Goal: Communication & Community: Ask a question

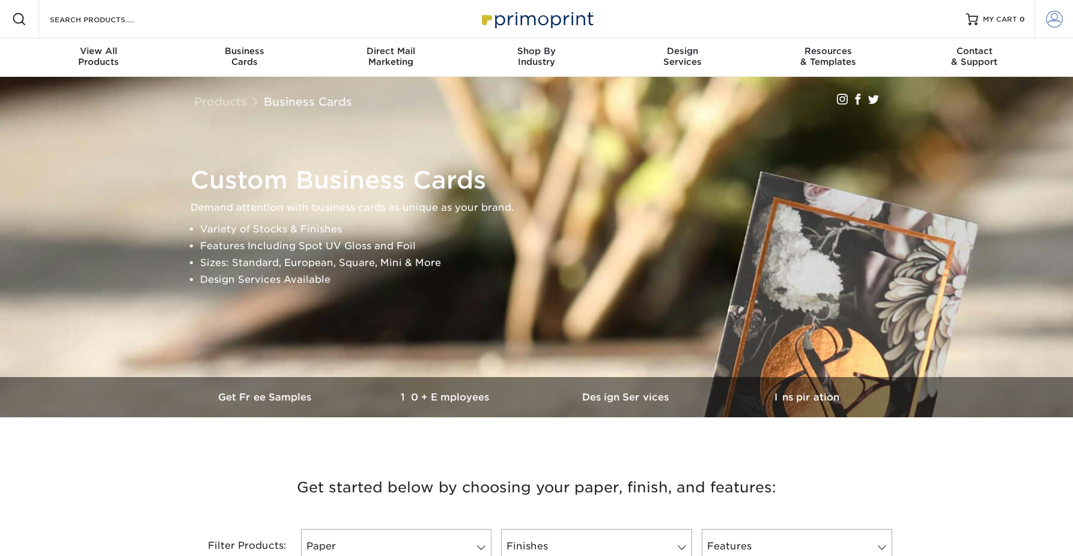
click at [1059, 20] on span at bounding box center [1054, 19] width 17 height 17
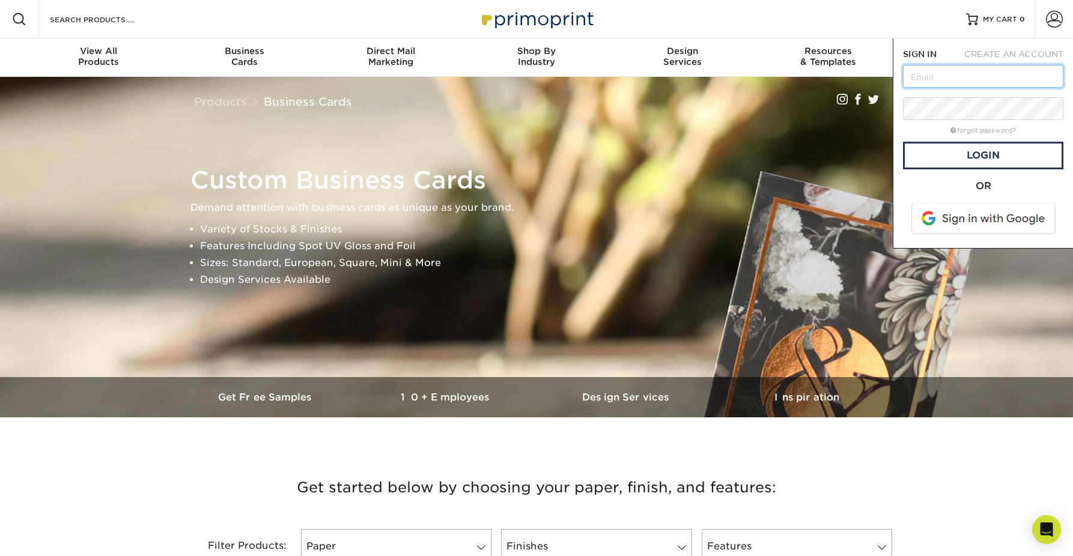
click at [978, 75] on input "text" at bounding box center [983, 76] width 160 height 23
type input "[EMAIL_ADDRESS][DOMAIN_NAME]"
click at [983, 157] on link "Login" at bounding box center [983, 156] width 160 height 28
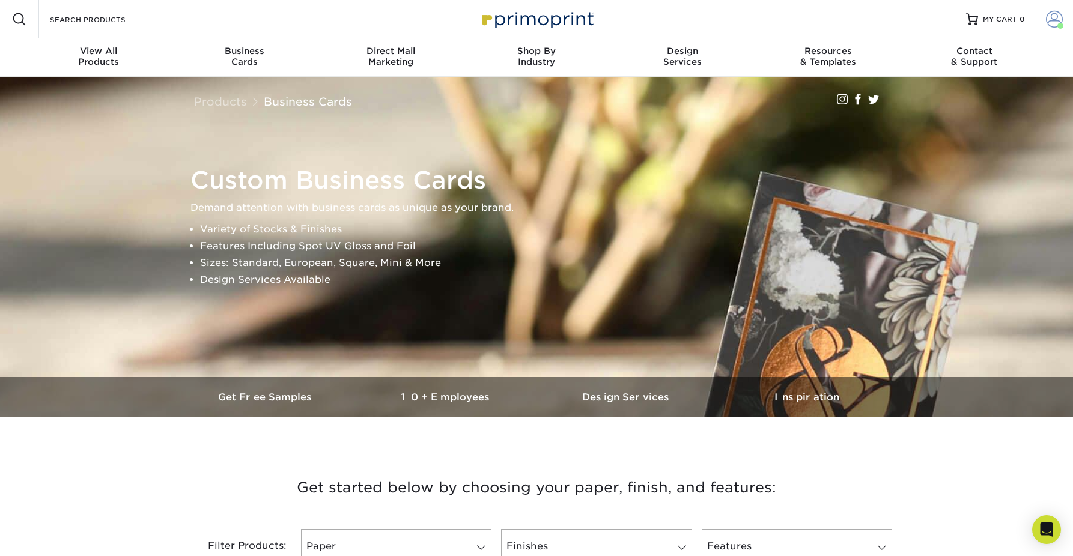
click at [1053, 23] on span at bounding box center [1054, 19] width 17 height 17
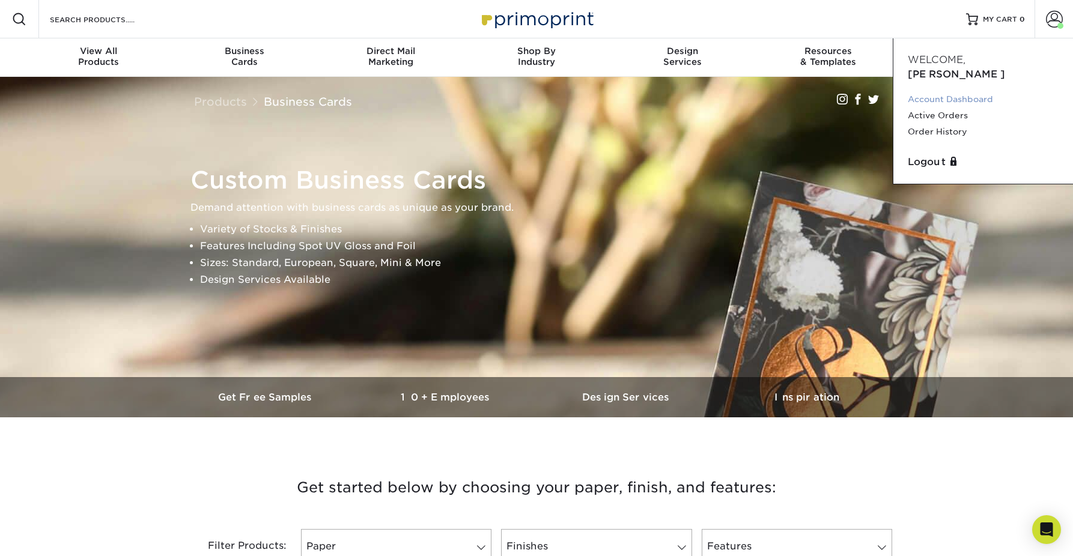
click at [916, 91] on link "Account Dashboard" at bounding box center [983, 99] width 151 height 16
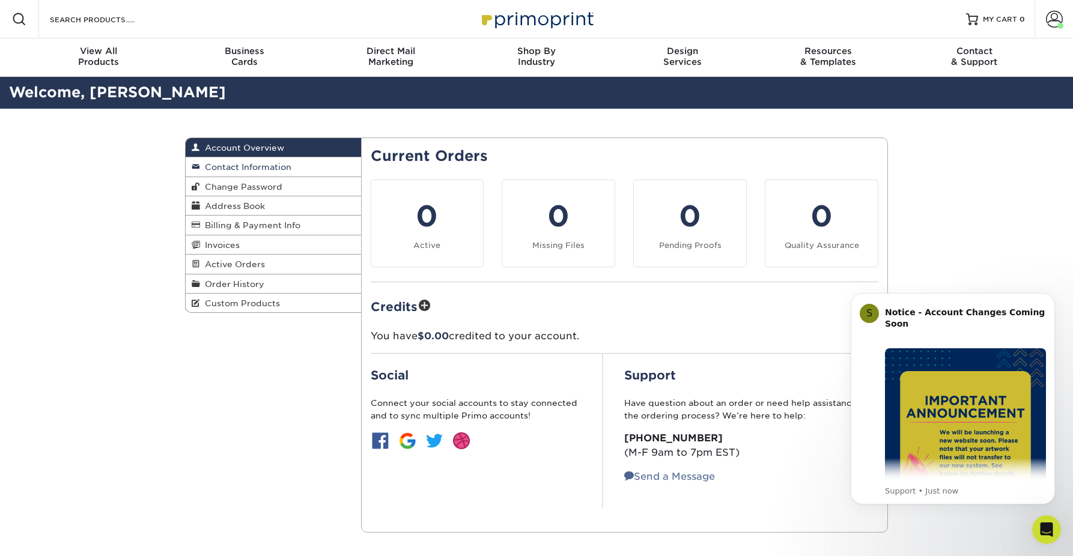
click at [279, 168] on span "Contact Information" at bounding box center [245, 167] width 91 height 10
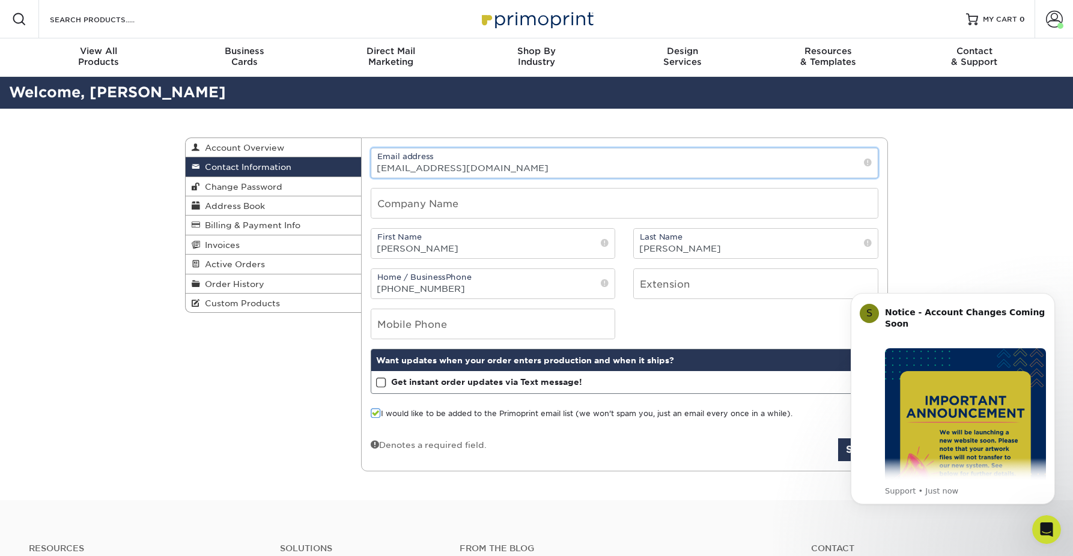
click at [486, 173] on input "[EMAIL_ADDRESS][DOMAIN_NAME]" at bounding box center [624, 162] width 507 height 29
drag, startPoint x: 483, startPoint y: 173, endPoint x: 407, endPoint y: 168, distance: 76.5
click at [407, 168] on input "[EMAIL_ADDRESS][DOMAIN_NAME]" at bounding box center [624, 162] width 507 height 29
click at [517, 175] on input "[EMAIL_ADDRESS][DOMAIN_NAME]" at bounding box center [624, 162] width 507 height 29
type input "dee@AtHomeinthecarolinas.com"
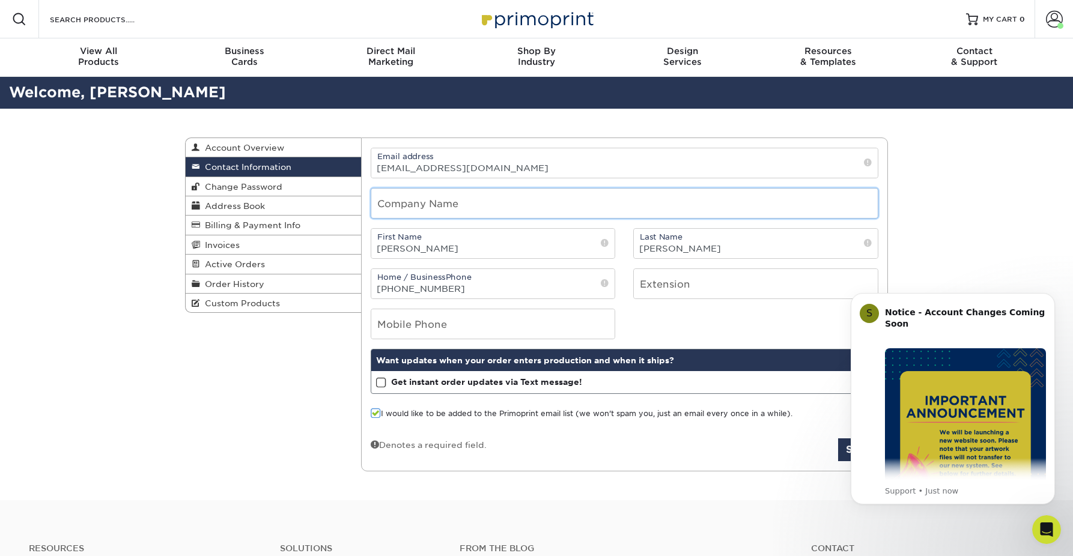
click at [396, 202] on input "text" at bounding box center [624, 203] width 507 height 29
type input "At Home in the Carolinas"
click at [690, 251] on input "[PERSON_NAME]" at bounding box center [756, 243] width 244 height 29
click at [686, 251] on input "[PERSON_NAME]" at bounding box center [756, 243] width 244 height 29
type input "L"
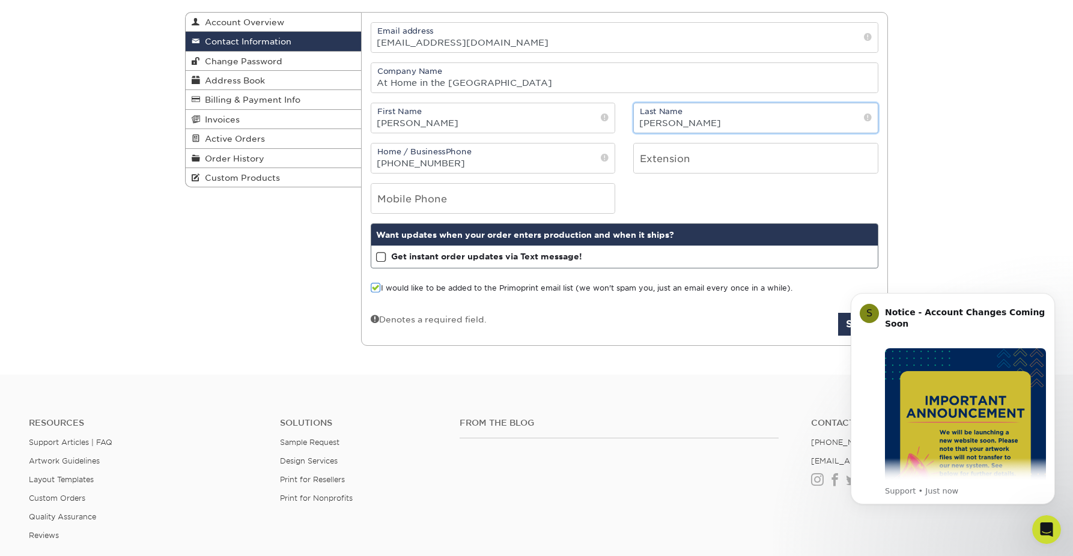
scroll to position [136, 0]
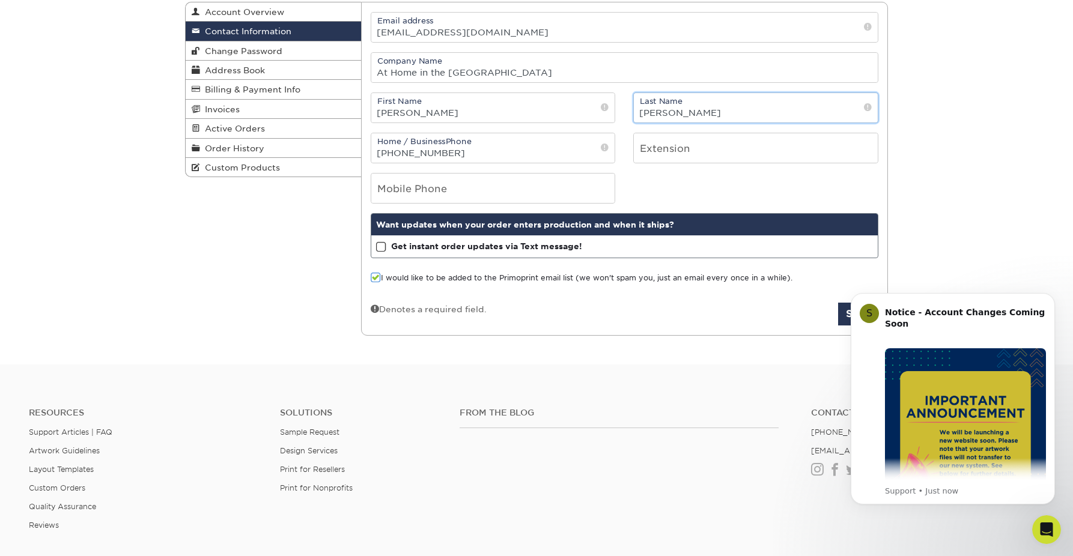
type input "[PERSON_NAME]"
click at [378, 249] on span at bounding box center [381, 247] width 10 height 11
click at [0, 0] on input "Get instant order updates via Text message!" at bounding box center [0, 0] width 0 height 0
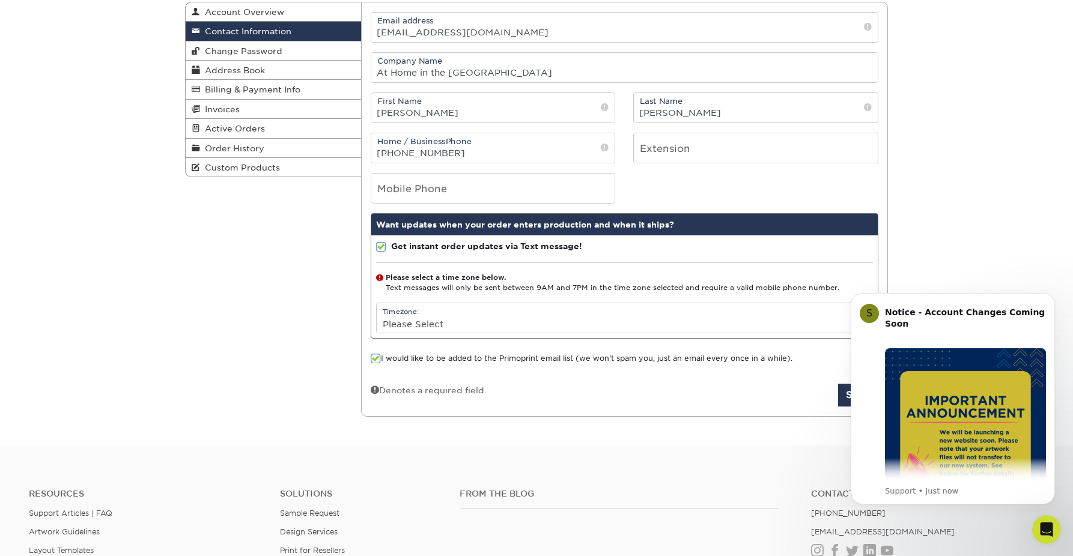
click at [431, 319] on select "Please Select (GMT -12:00) Eniwetok, Kwajalein (GMT -11:00) Midway Island, Samo…" at bounding box center [625, 323] width 496 height 17
select select "-5.0"
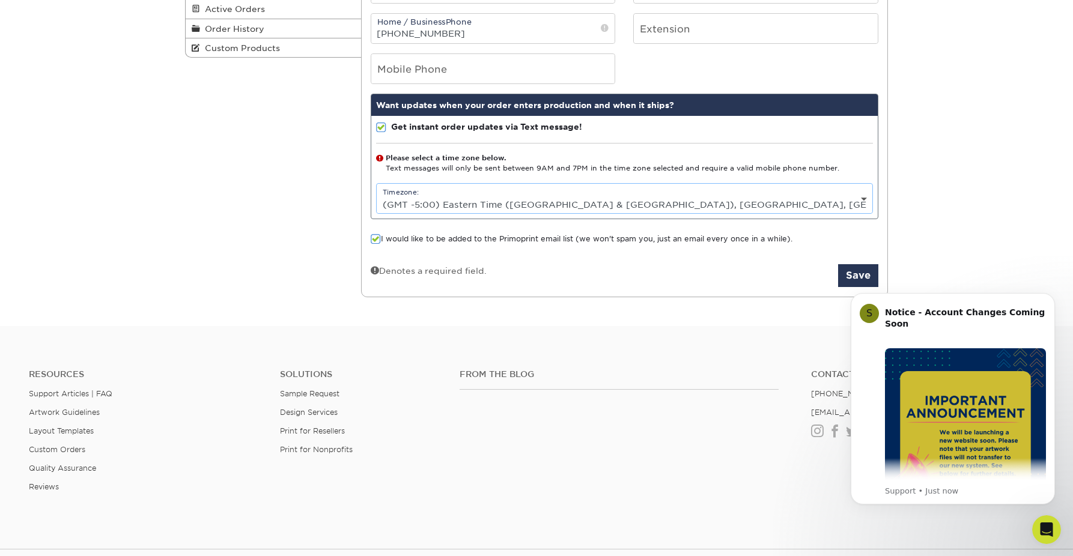
scroll to position [259, 0]
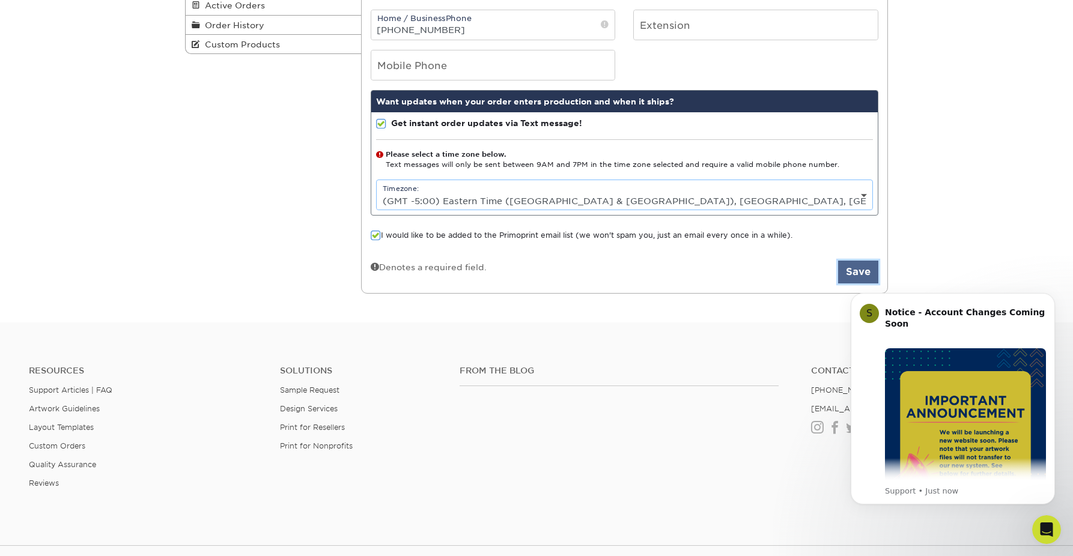
click at [849, 272] on button "Save" at bounding box center [858, 272] width 40 height 23
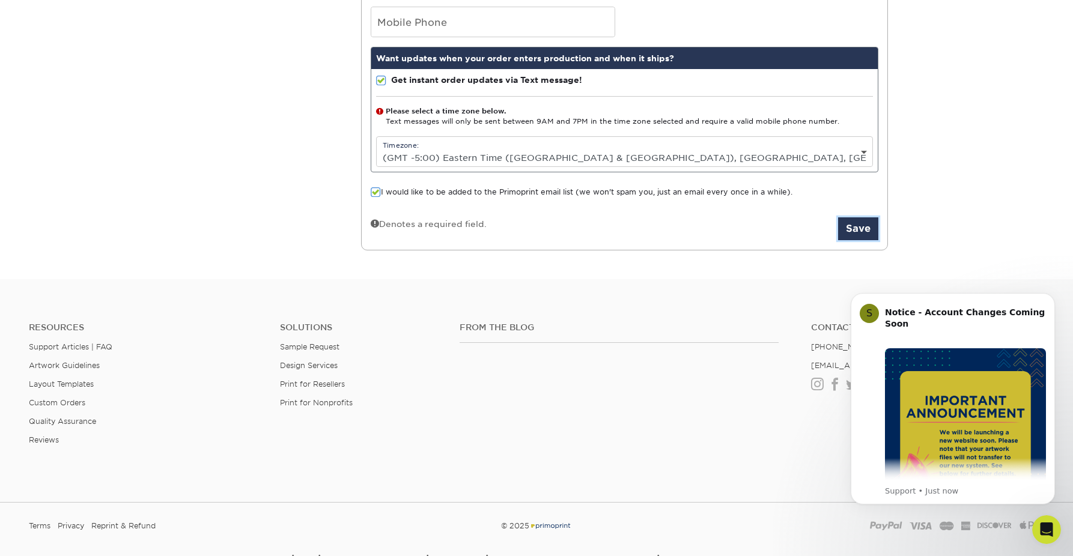
scroll to position [359, 0]
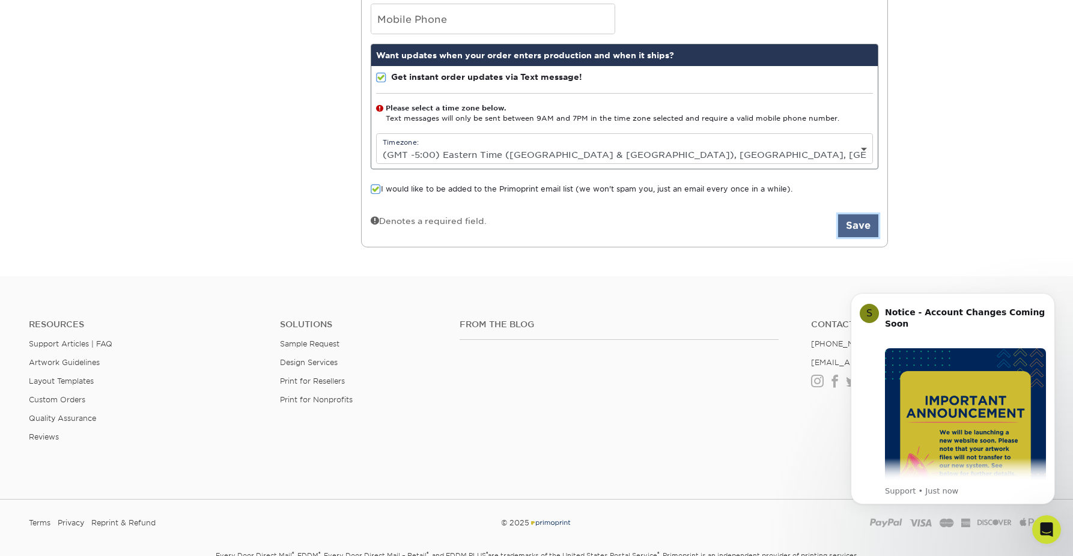
click at [872, 218] on button "Save" at bounding box center [858, 226] width 40 height 23
click at [826, 148] on select "Please Select (GMT -12:00) Eniwetok, Kwajalein (GMT -11:00) Midway Island, Samo…" at bounding box center [625, 154] width 496 height 17
click at [861, 228] on button "Save" at bounding box center [858, 226] width 40 height 23
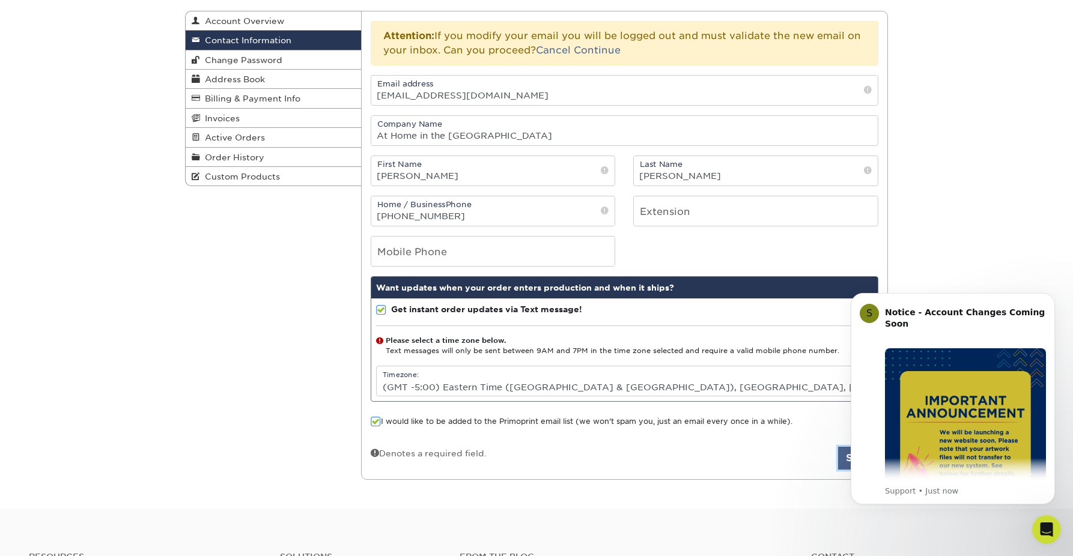
scroll to position [0, 0]
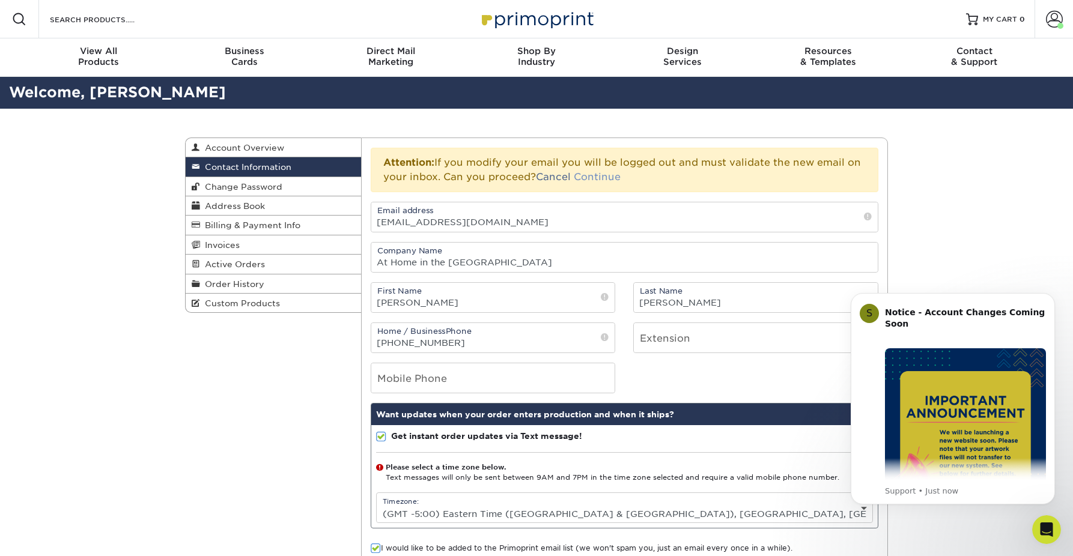
click at [608, 178] on link "Continue" at bounding box center [597, 176] width 47 height 11
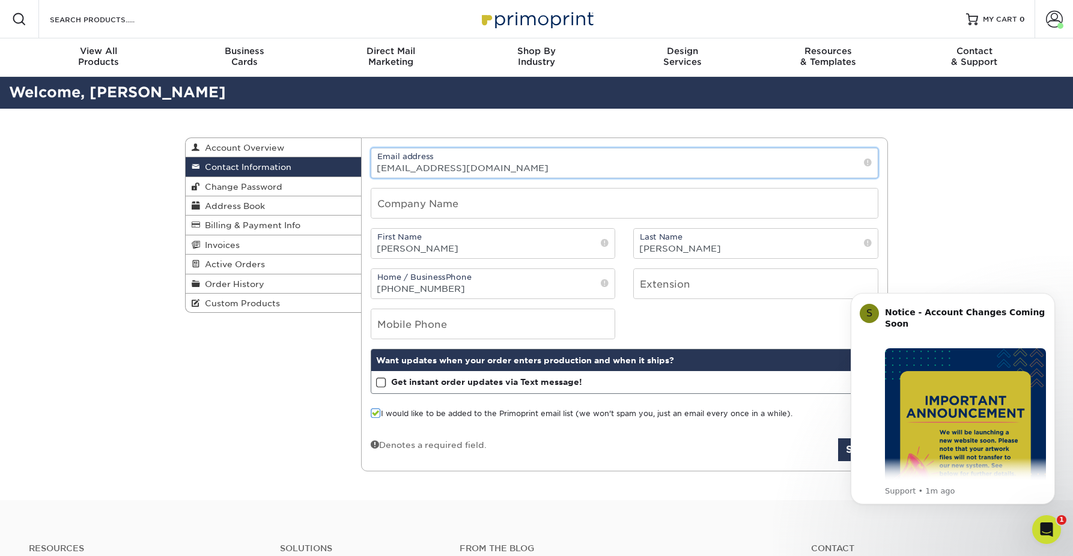
click at [808, 162] on input "[EMAIL_ADDRESS][DOMAIN_NAME]" at bounding box center [624, 162] width 507 height 29
click at [493, 167] on input "[EMAIL_ADDRESS][DOMAIN_NAME]" at bounding box center [624, 162] width 507 height 29
type input "dee@AtHomeintheCarolinas.com"
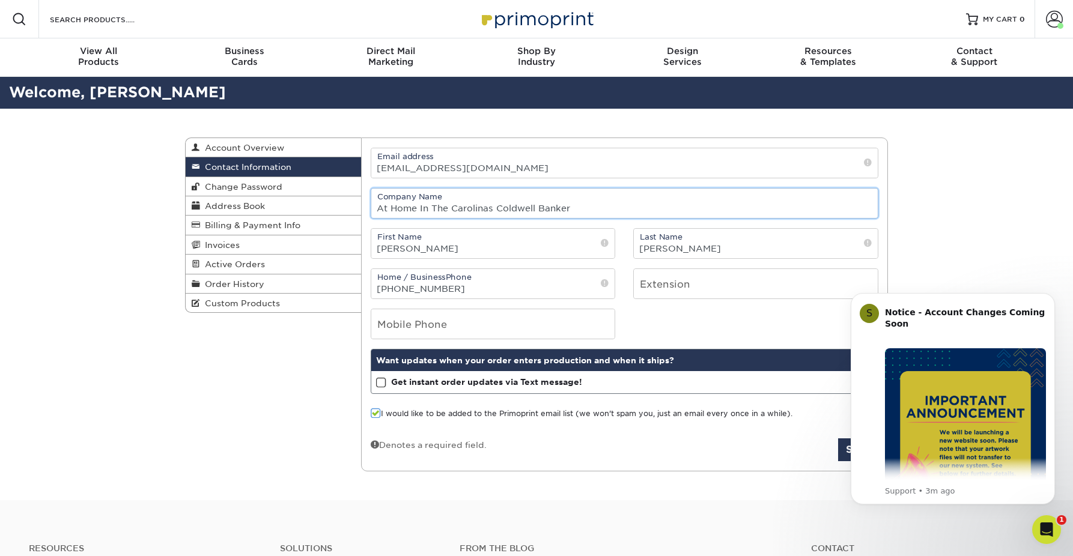
drag, startPoint x: 495, startPoint y: 209, endPoint x: 632, endPoint y: 202, distance: 137.8
click at [632, 202] on input "At Home In The Carolinas Coldwell Banker" at bounding box center [624, 203] width 507 height 29
drag, startPoint x: 475, startPoint y: 209, endPoint x: 359, endPoint y: 208, distance: 115.4
click at [359, 138] on div "Contact Information Account Overview Contact Information Change Password Addres…" at bounding box center [536, 138] width 703 height 0
type input "At Home in the Carolinas"
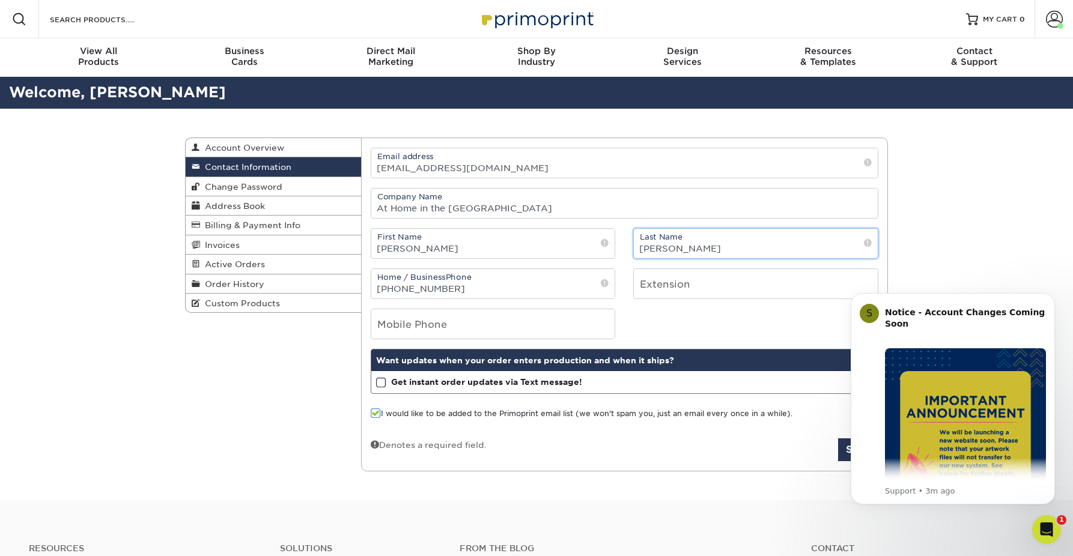
click at [704, 253] on input "[PERSON_NAME]" at bounding box center [756, 243] width 244 height 29
type input "L"
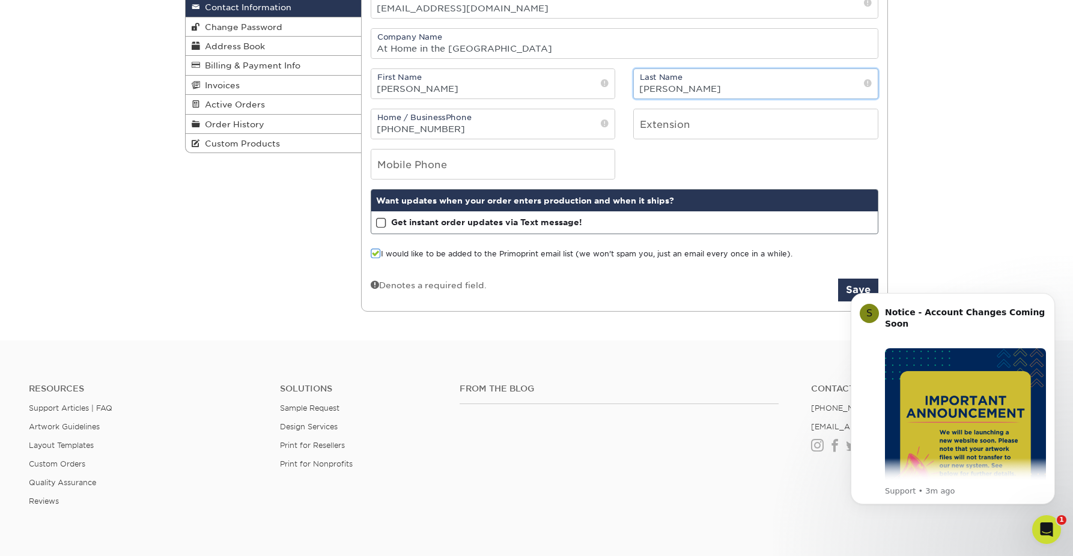
scroll to position [165, 0]
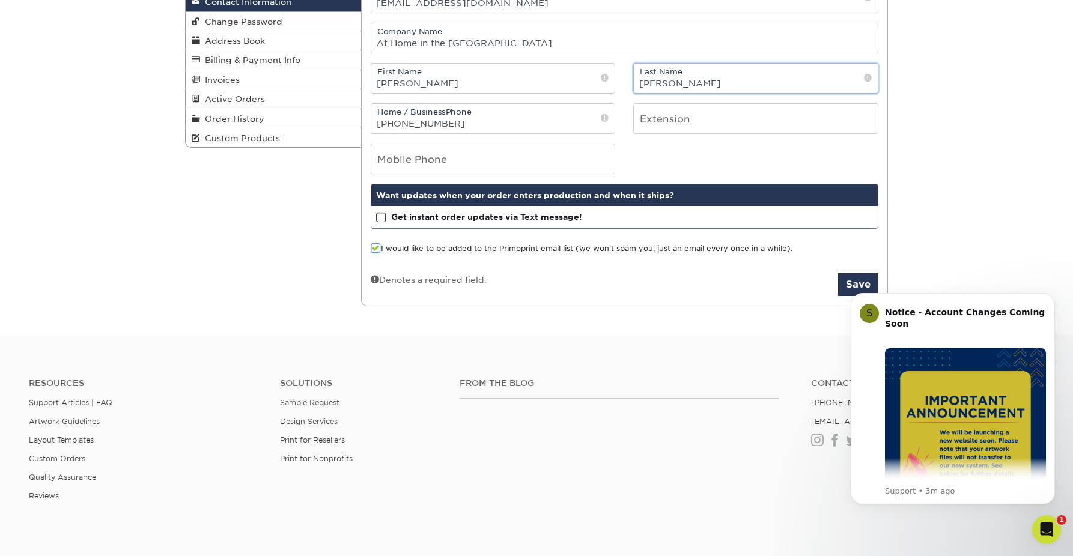
type input "[PERSON_NAME]"
click at [383, 218] on span at bounding box center [381, 217] width 10 height 11
click at [0, 0] on input "Get instant order updates via Text message!" at bounding box center [0, 0] width 0 height 0
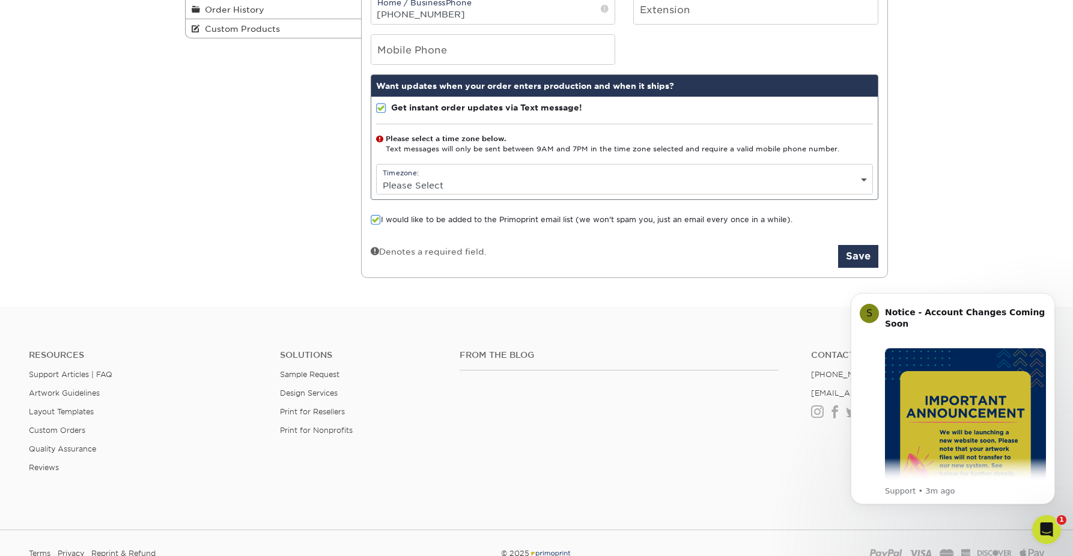
scroll to position [304, 0]
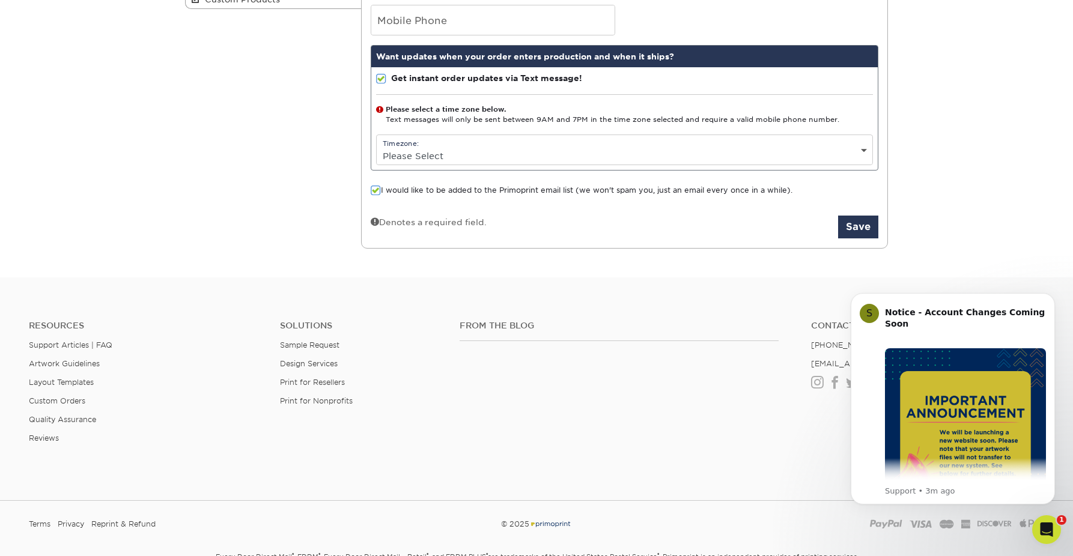
click at [716, 150] on select "Please Select (GMT -12:00) Eniwetok, Kwajalein (GMT -11:00) Midway Island, Samo…" at bounding box center [625, 155] width 496 height 17
select select "-5.0"
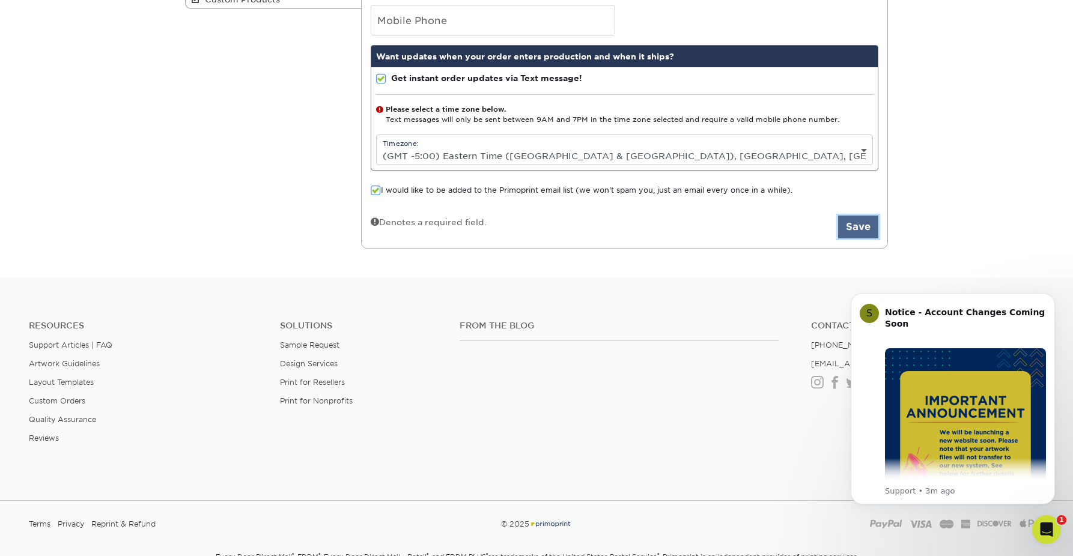
click at [862, 230] on button "Save" at bounding box center [858, 227] width 40 height 23
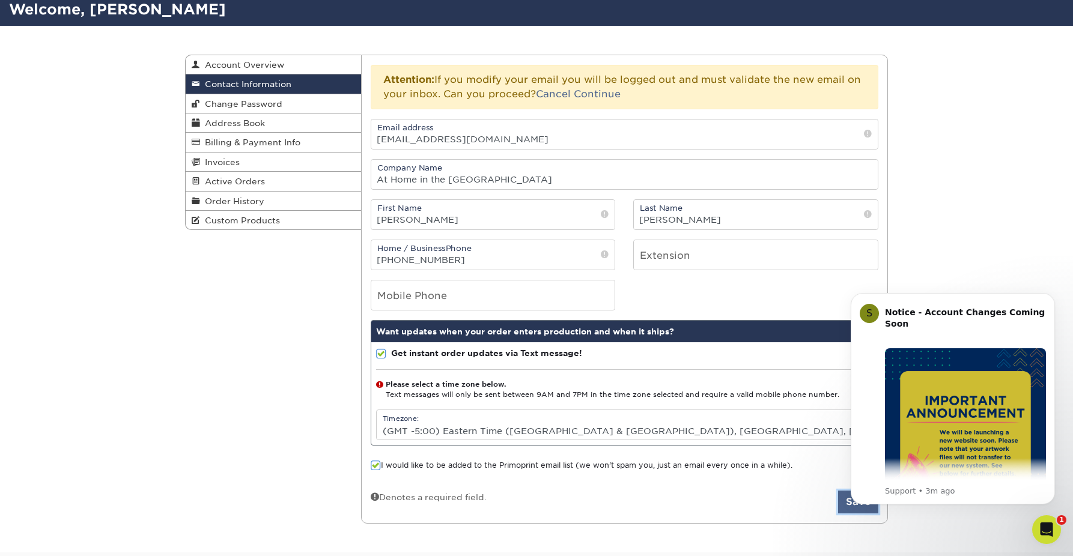
scroll to position [0, 0]
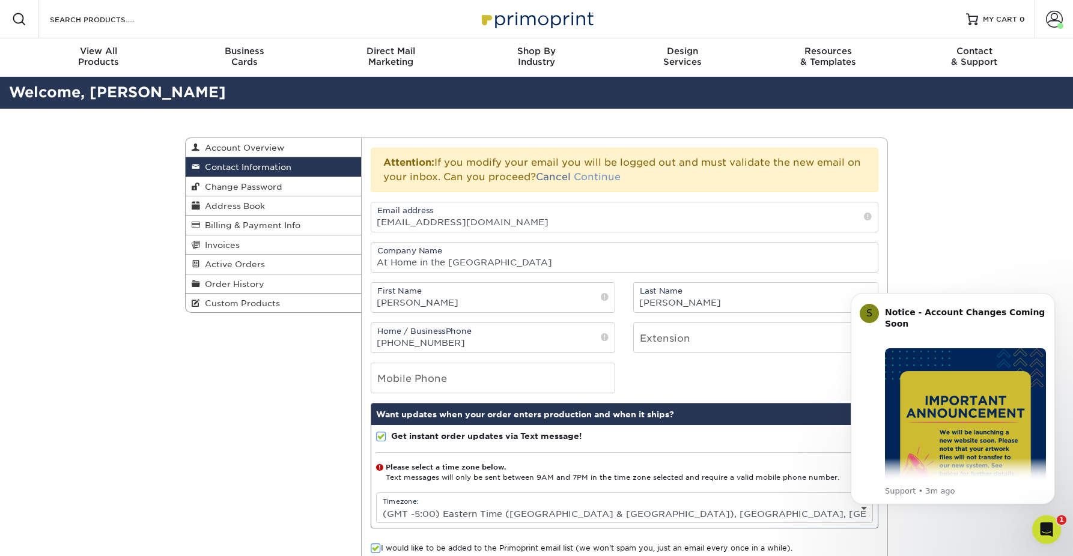
click at [592, 177] on link "Continue" at bounding box center [597, 176] width 47 height 11
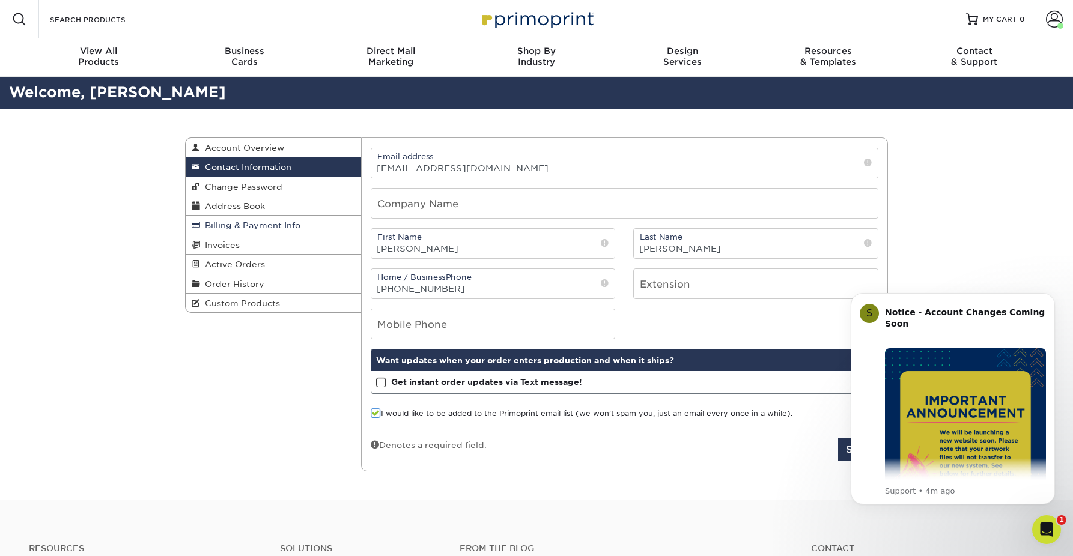
click at [261, 230] on span "Billing & Payment Info" at bounding box center [250, 226] width 100 height 10
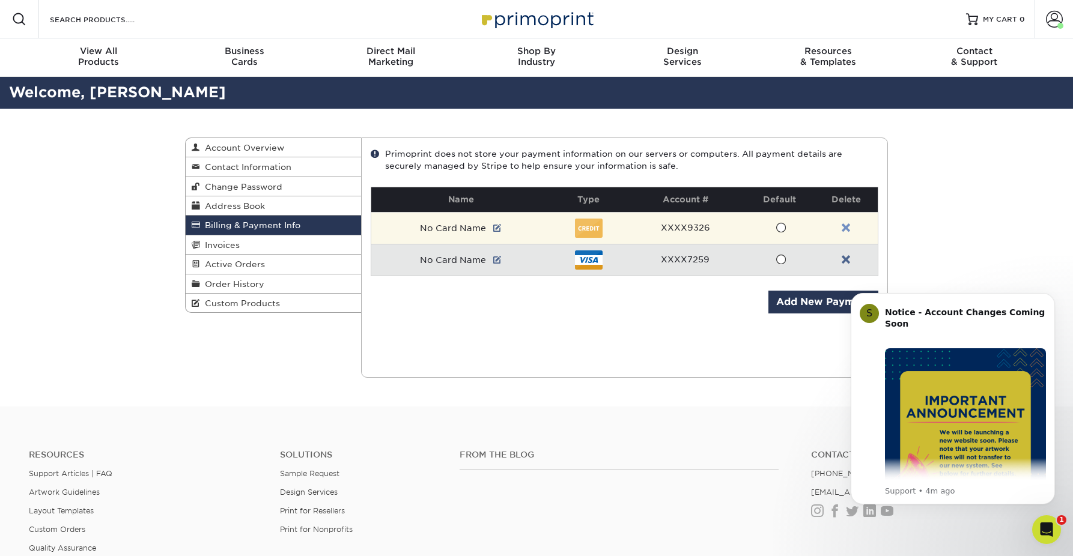
click at [849, 228] on link at bounding box center [846, 229] width 8 height 10
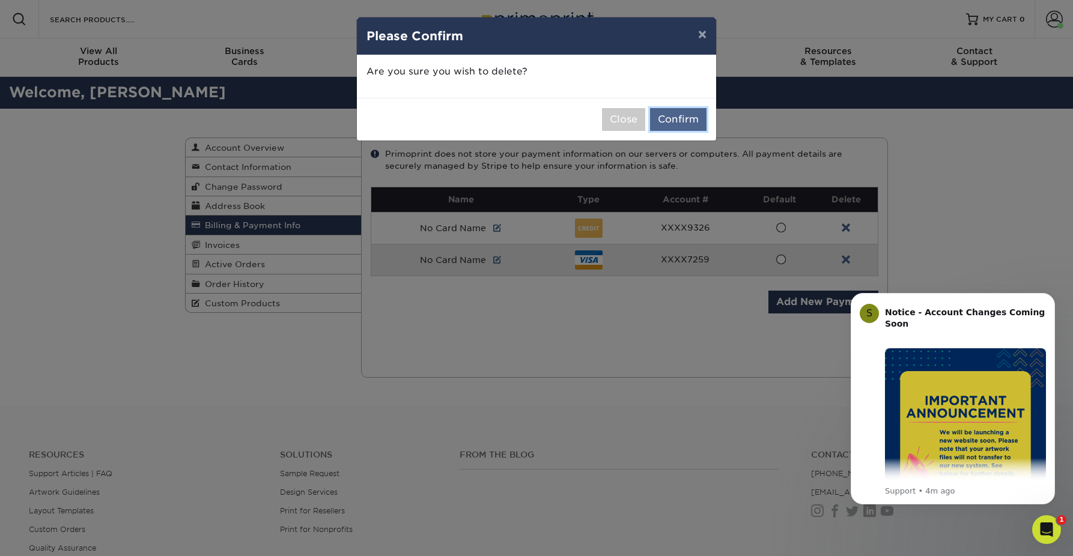
click at [674, 117] on button "Confirm" at bounding box center [678, 119] width 56 height 23
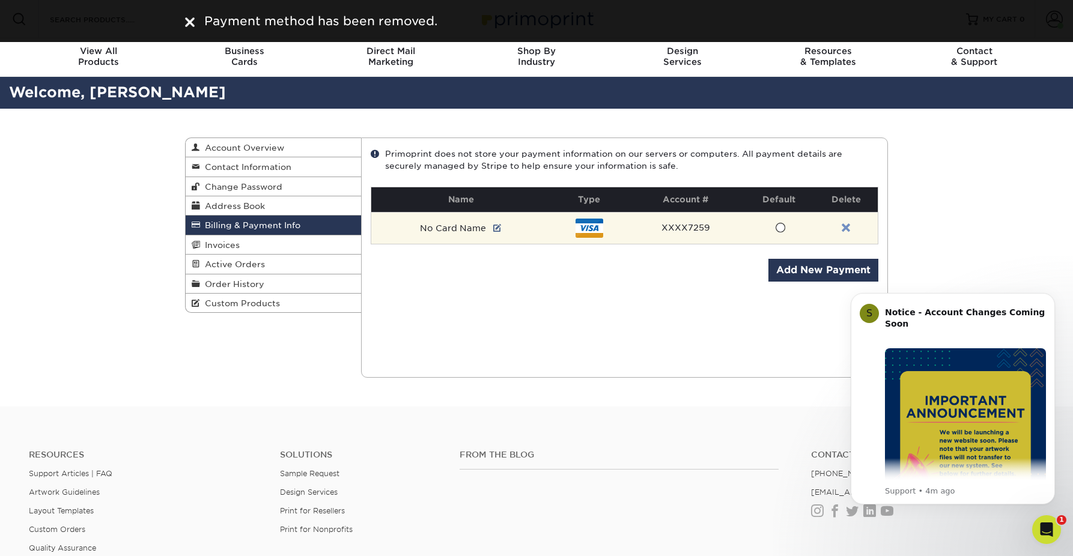
click at [846, 227] on link at bounding box center [846, 229] width 8 height 10
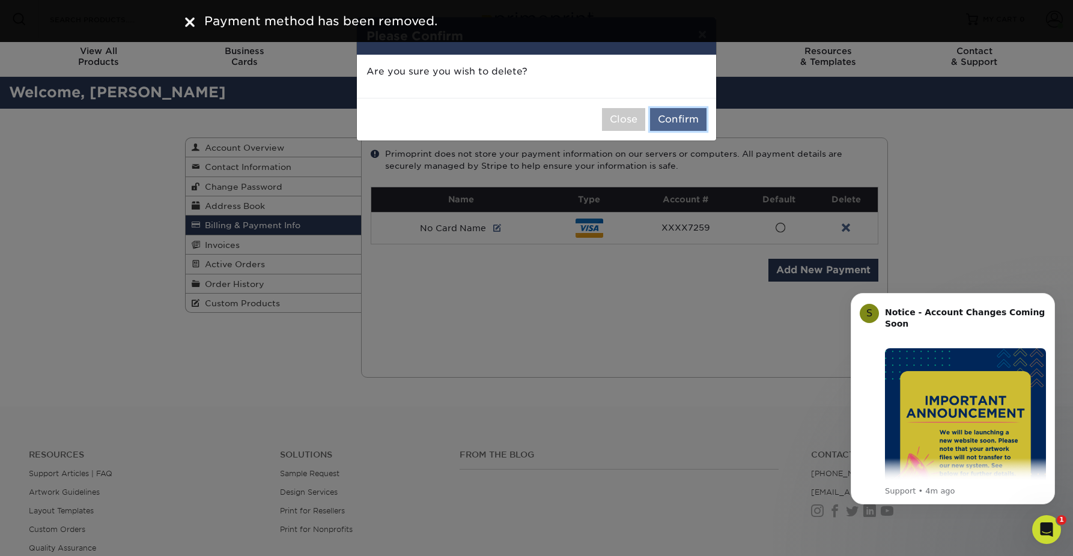
click at [695, 118] on button "Confirm" at bounding box center [678, 119] width 56 height 23
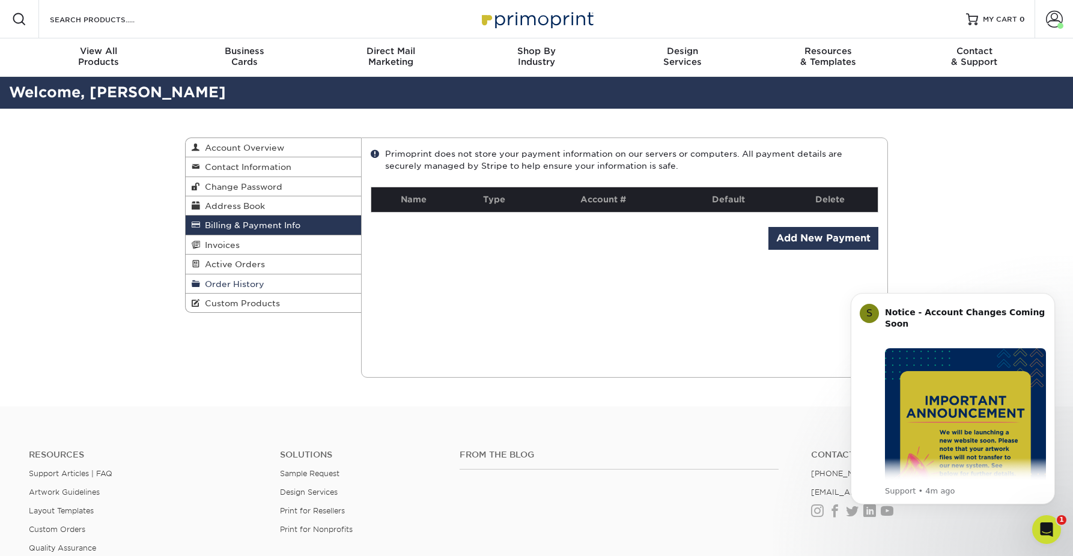
click at [284, 291] on link "Order History" at bounding box center [273, 284] width 175 height 19
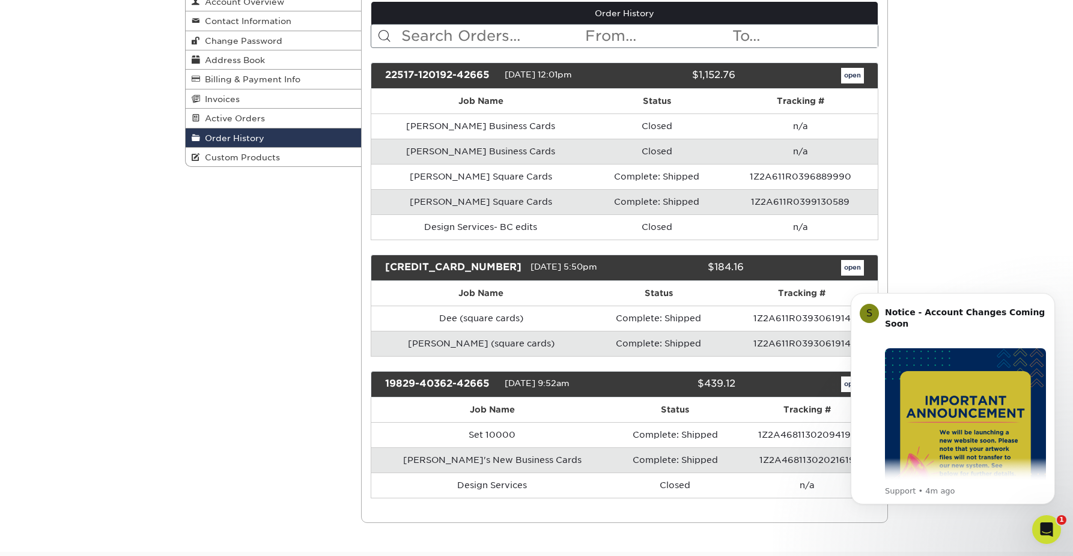
scroll to position [148, 0]
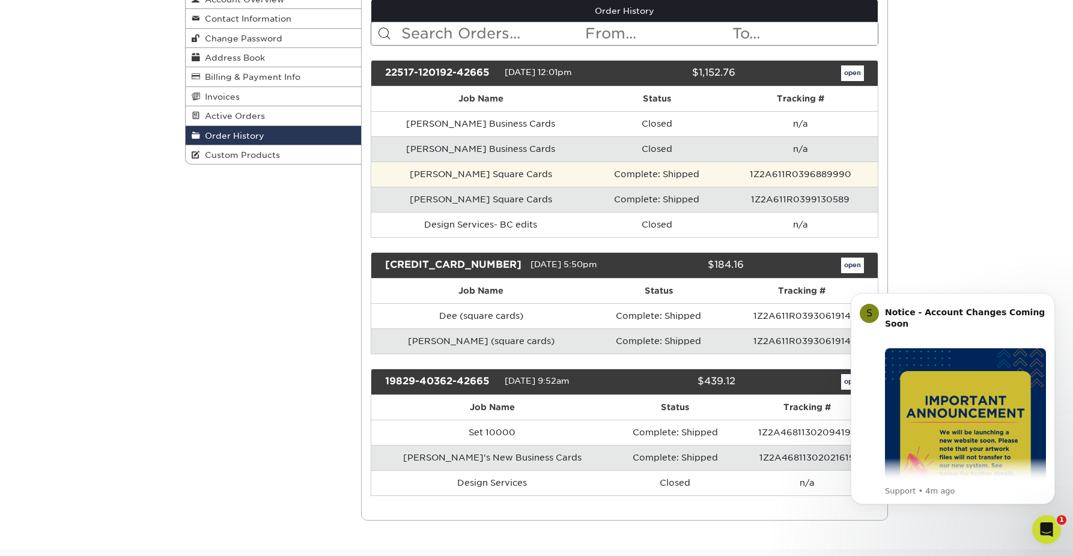
click at [514, 177] on td "Dee Brummett Square Cards" at bounding box center [480, 174] width 219 height 25
click at [532, 178] on td "Dee Brummett Square Cards" at bounding box center [480, 174] width 219 height 25
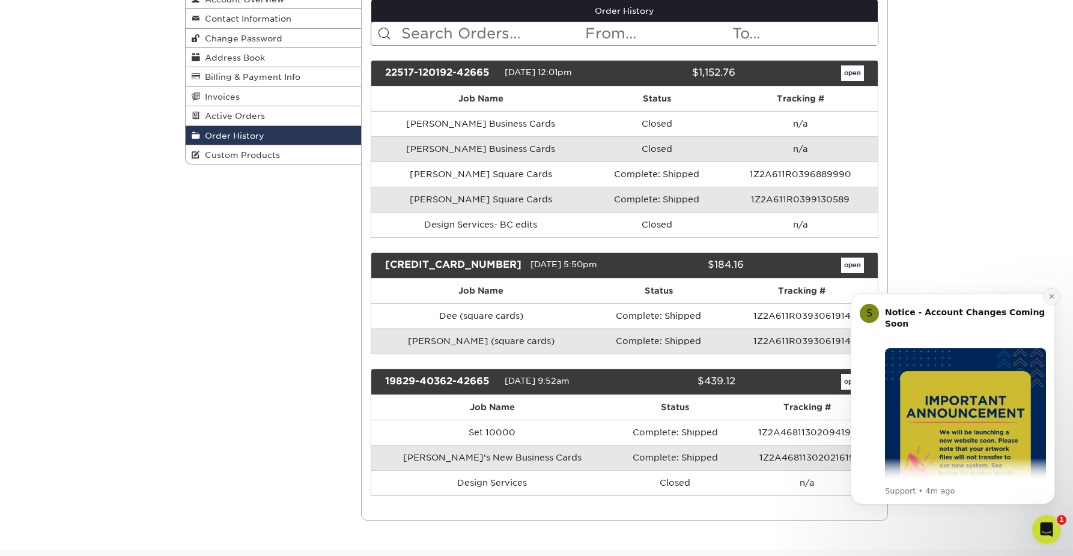
click at [1053, 294] on icon "Dismiss notification" at bounding box center [1051, 296] width 4 height 4
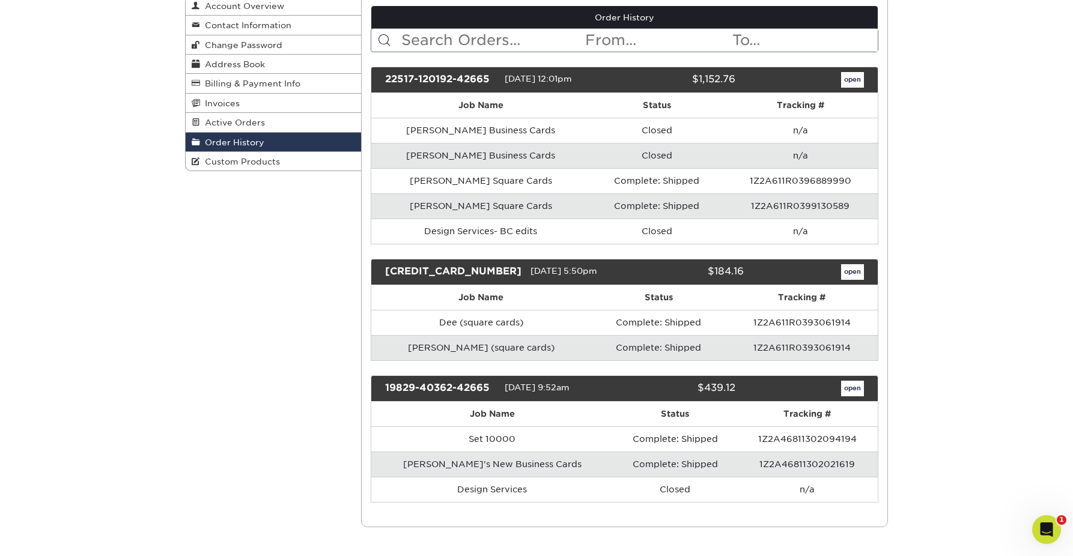
scroll to position [141, 0]
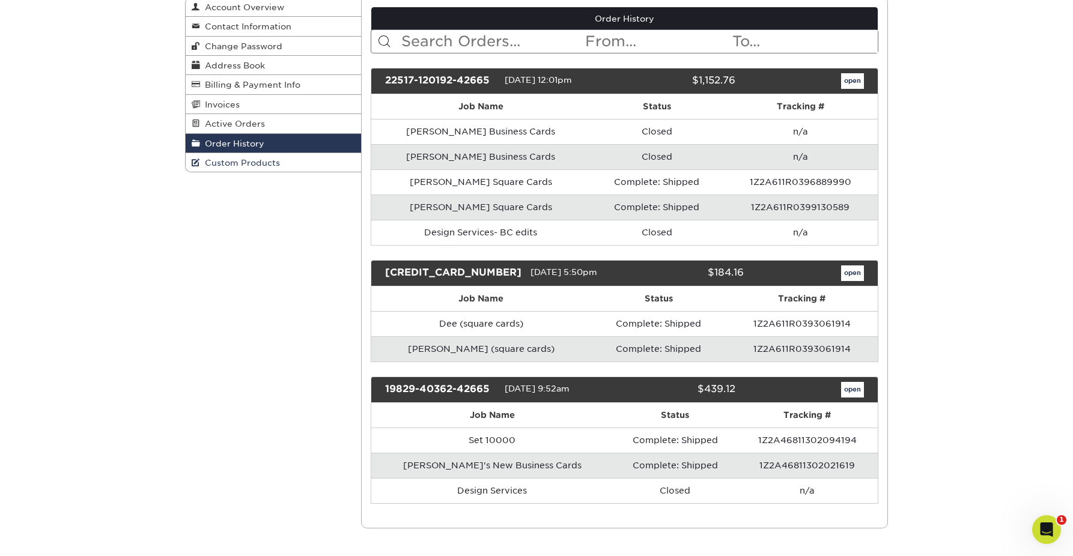
click at [245, 165] on span "Custom Products" at bounding box center [240, 163] width 80 height 10
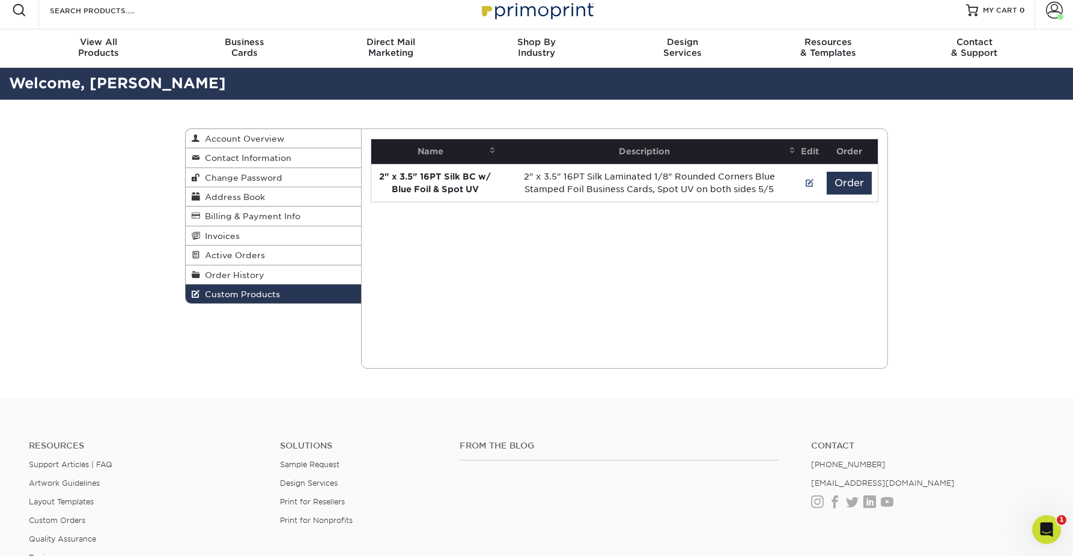
scroll to position [7, 0]
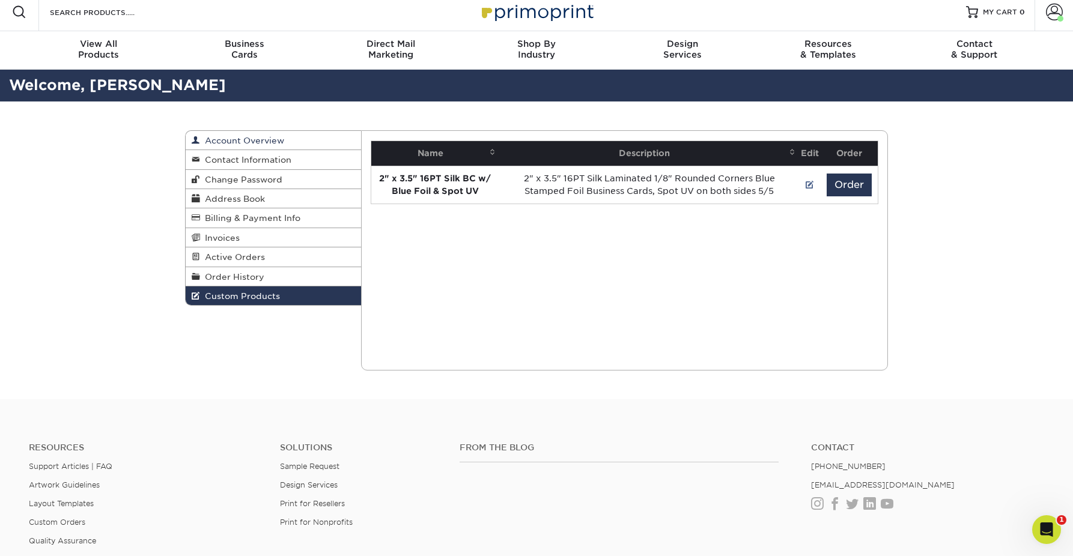
click at [258, 144] on span "Account Overview" at bounding box center [242, 141] width 84 height 10
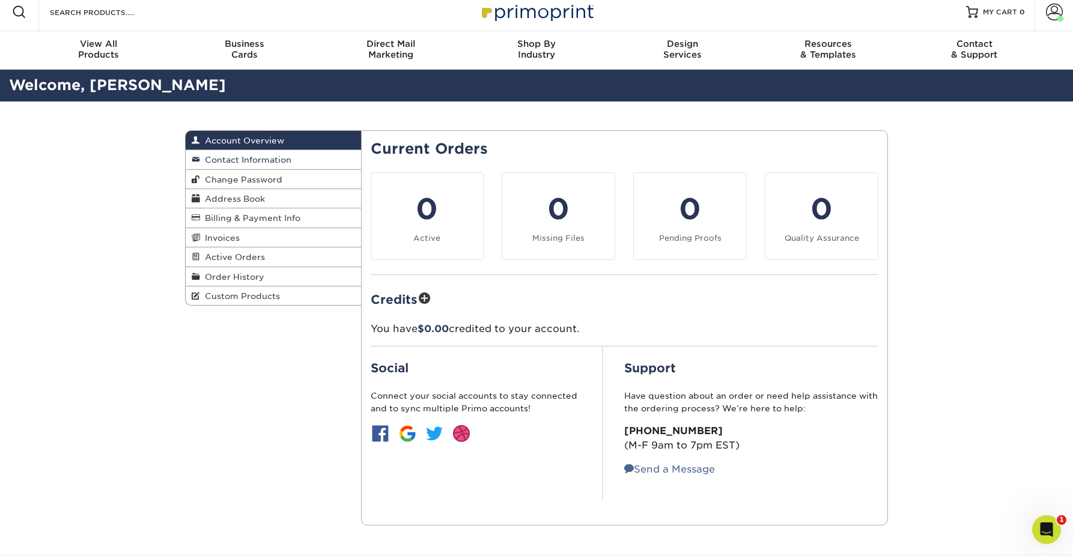
click at [258, 163] on span "Contact Information" at bounding box center [245, 160] width 91 height 10
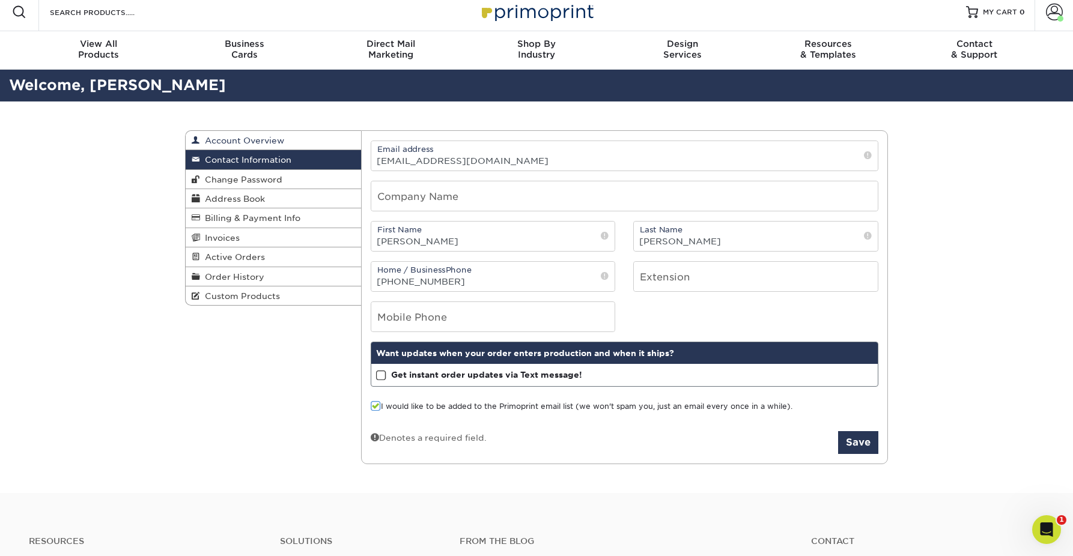
click at [265, 142] on span "Account Overview" at bounding box center [242, 141] width 84 height 10
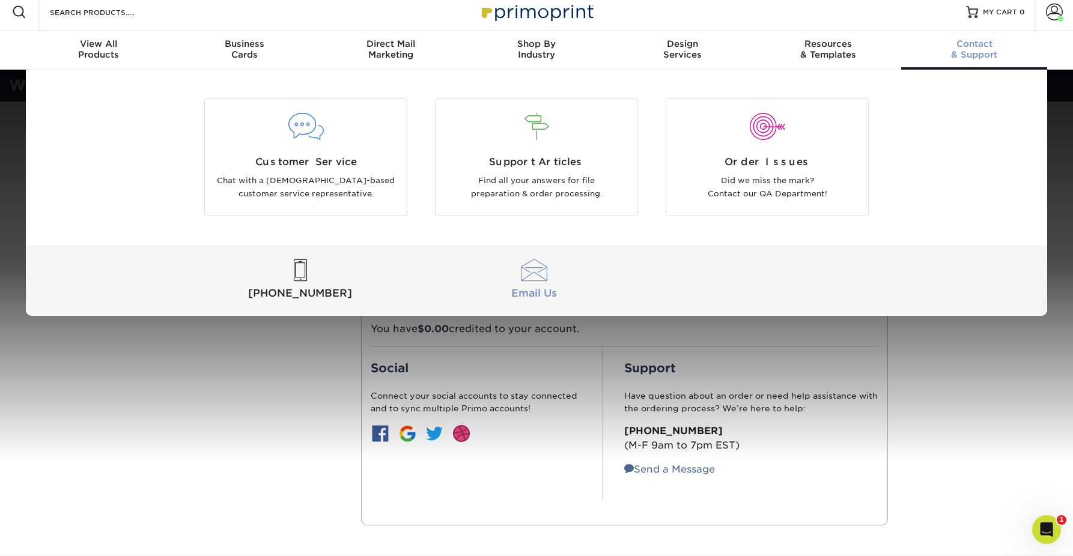
click at [526, 284] on link "Email Us" at bounding box center [533, 281] width 229 height 42
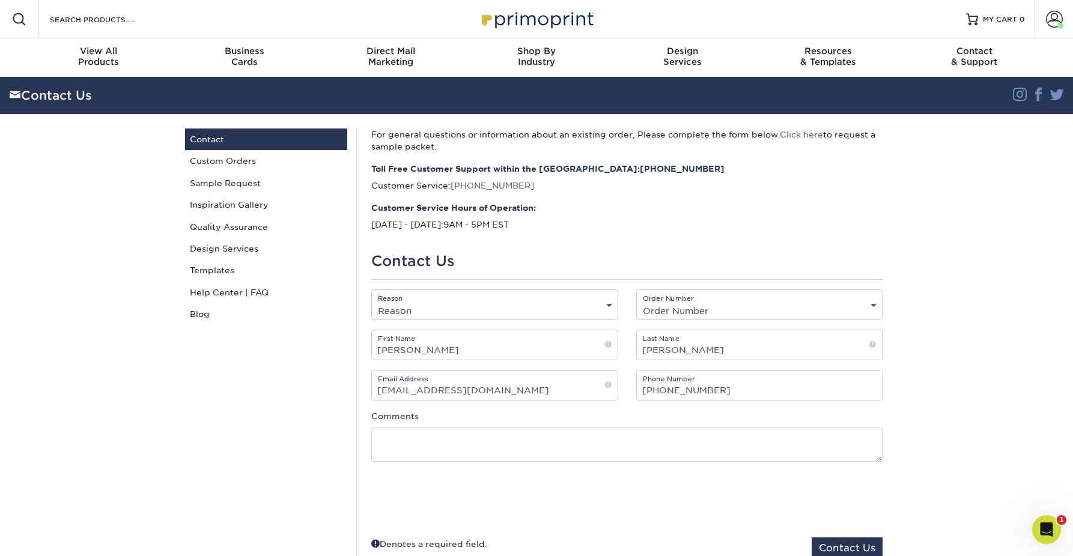
click at [502, 303] on select "Reason General File Preparation Order Status Online Design Issue with your prin…" at bounding box center [495, 310] width 246 height 17
select select "Custom Order"
click at [686, 353] on input "Langley" at bounding box center [760, 345] width 246 height 29
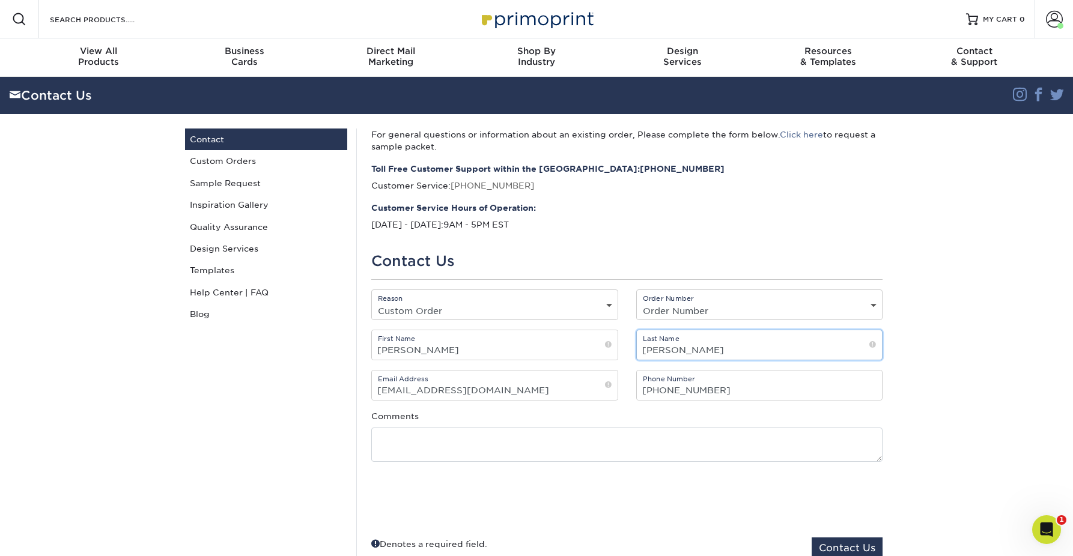
type input "Brummett"
click at [492, 391] on input "dee@deelangley.com" at bounding box center [495, 385] width 246 height 29
click at [451, 393] on input "dee@deelangley.com" at bounding box center [495, 385] width 246 height 29
type input "dee@AtHomeintheCarolinas.com"
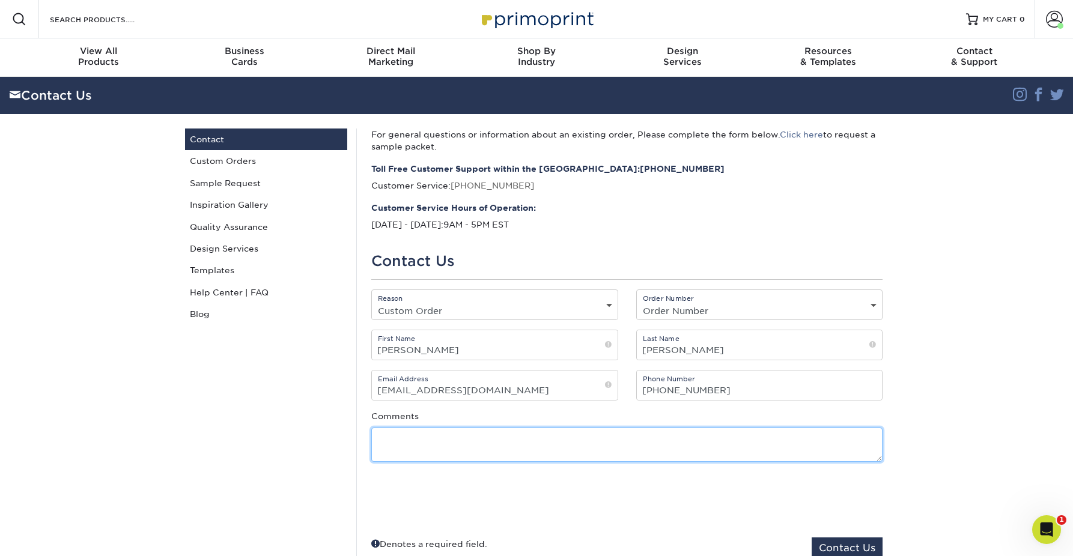
click at [437, 433] on textarea at bounding box center [626, 445] width 511 height 34
click at [437, 433] on textarea "I need to order the square showing cards for my new buyer agents" at bounding box center [626, 445] width 511 height 34
click at [702, 440] on textarea "I need to order the square showing cards for my new buyer agents" at bounding box center [626, 445] width 511 height 34
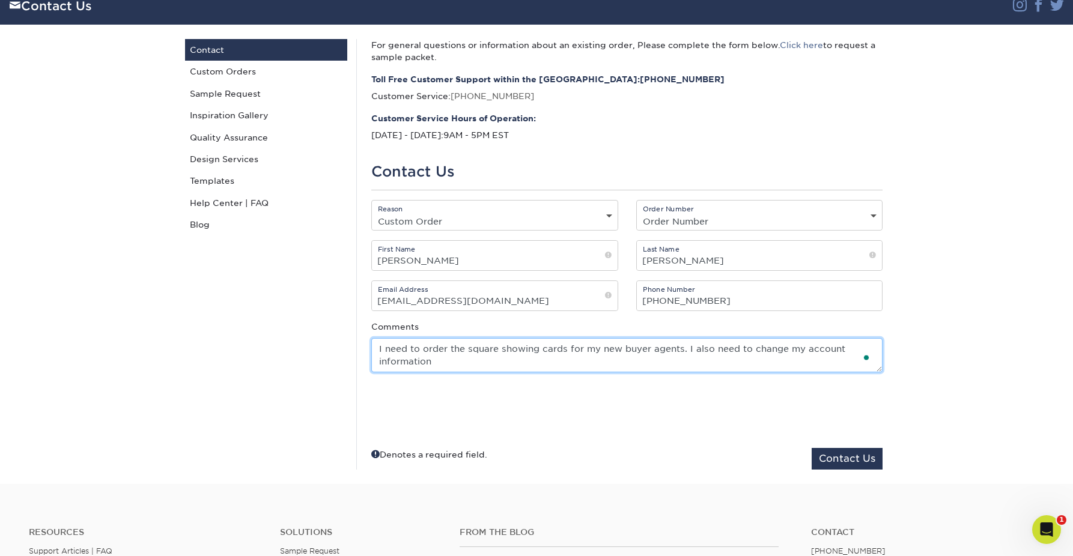
scroll to position [91, 0]
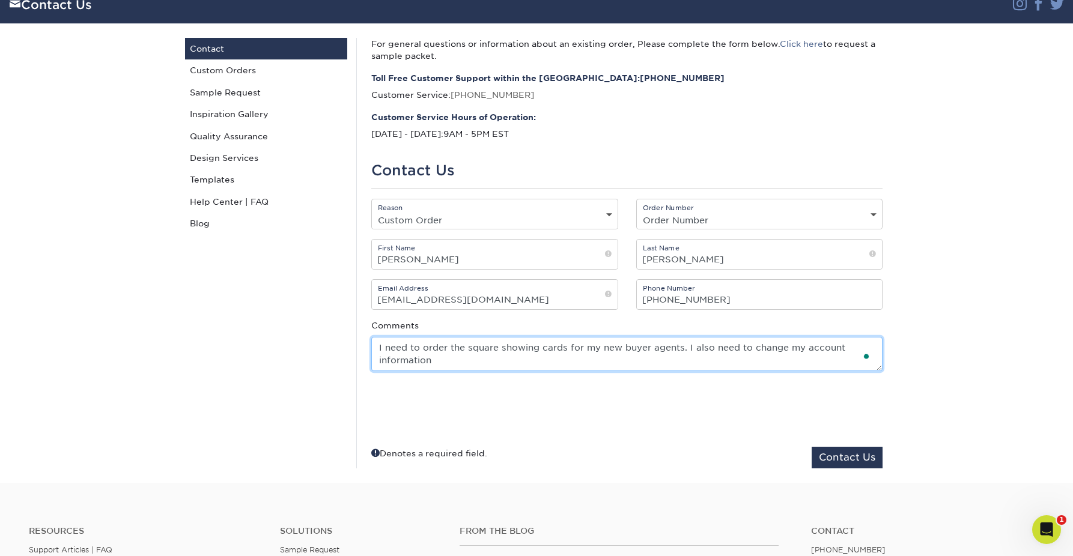
type textarea "I need to order the square showing cards for my new buyer agents. I also need t…"
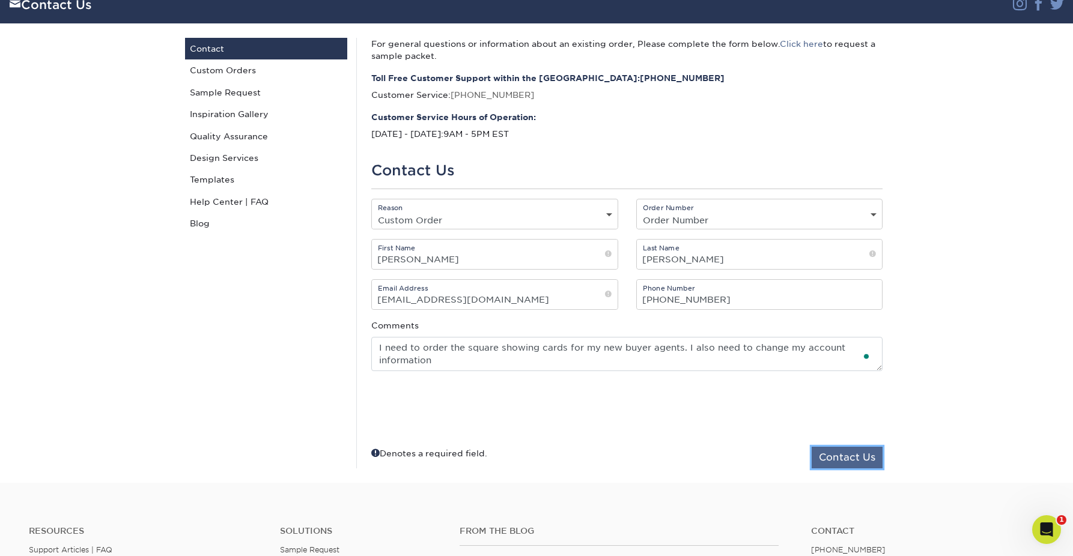
click at [852, 458] on button "Contact Us" at bounding box center [847, 458] width 71 height 22
